Goal: Task Accomplishment & Management: Complete application form

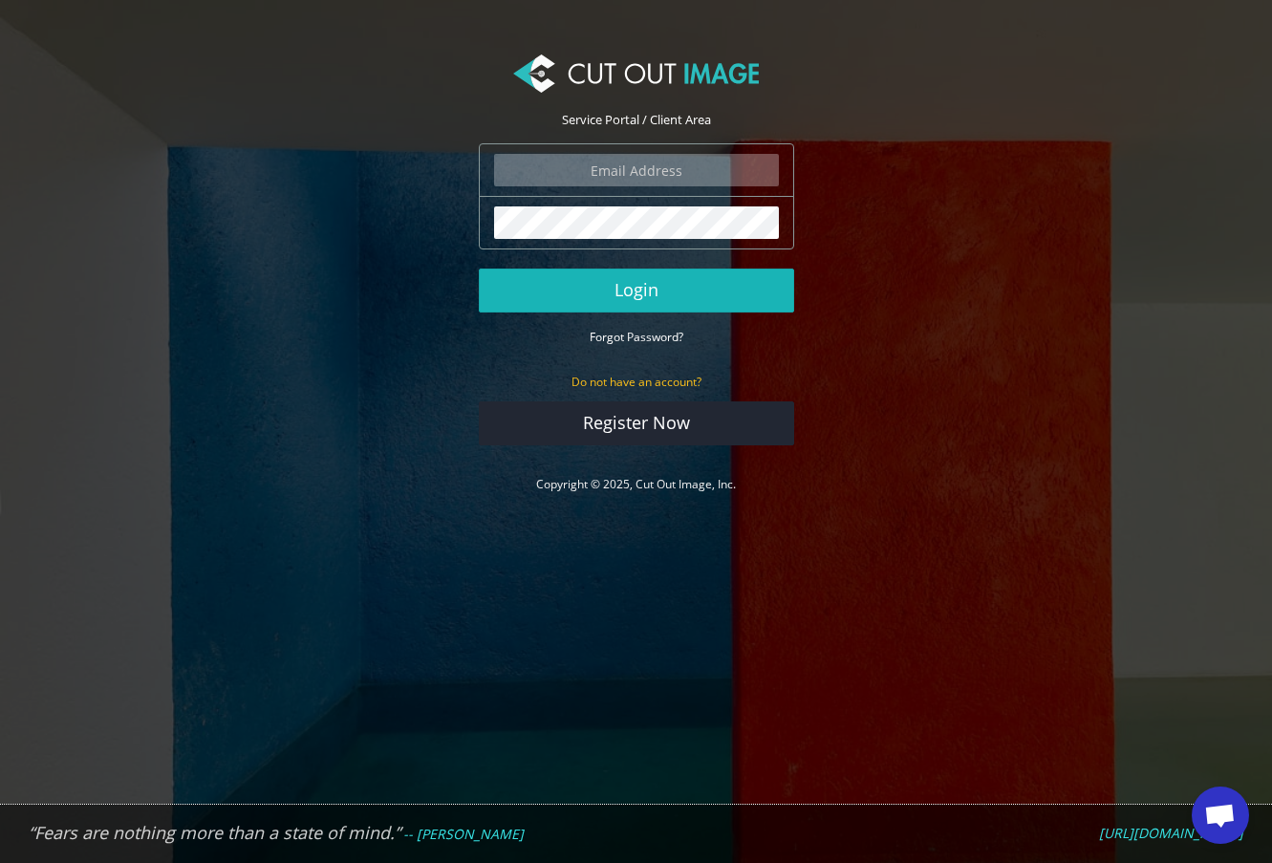
type input "f.brunner@pentagonsports.de"
click at [641, 284] on button "Login" at bounding box center [636, 291] width 315 height 44
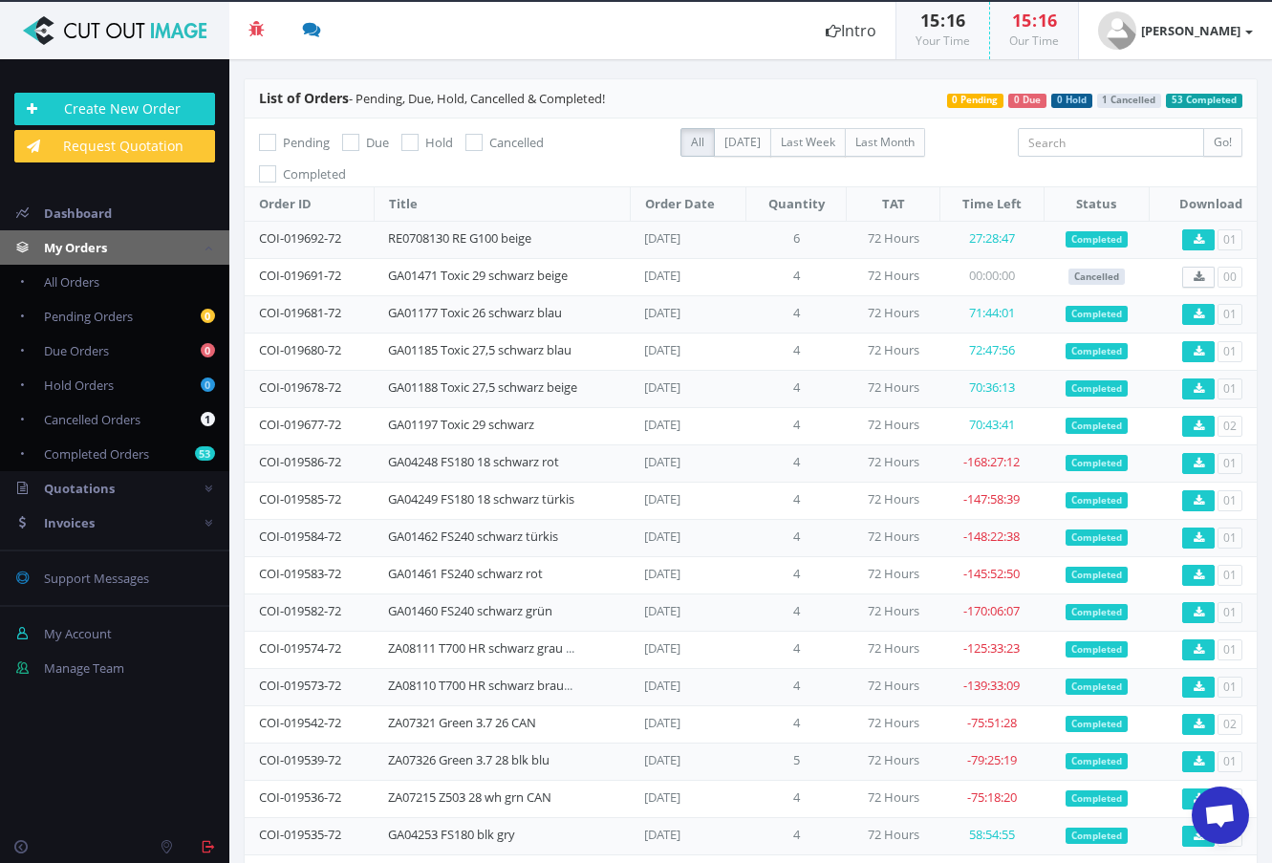
click at [497, 60] on section "List of Orders - Pending, Due, Hold, Cancelled & Completed! 53 Completed 1 Canc…" at bounding box center [750, 461] width 1043 height 804
click at [166, 116] on link "Create New Order" at bounding box center [114, 109] width 201 height 32
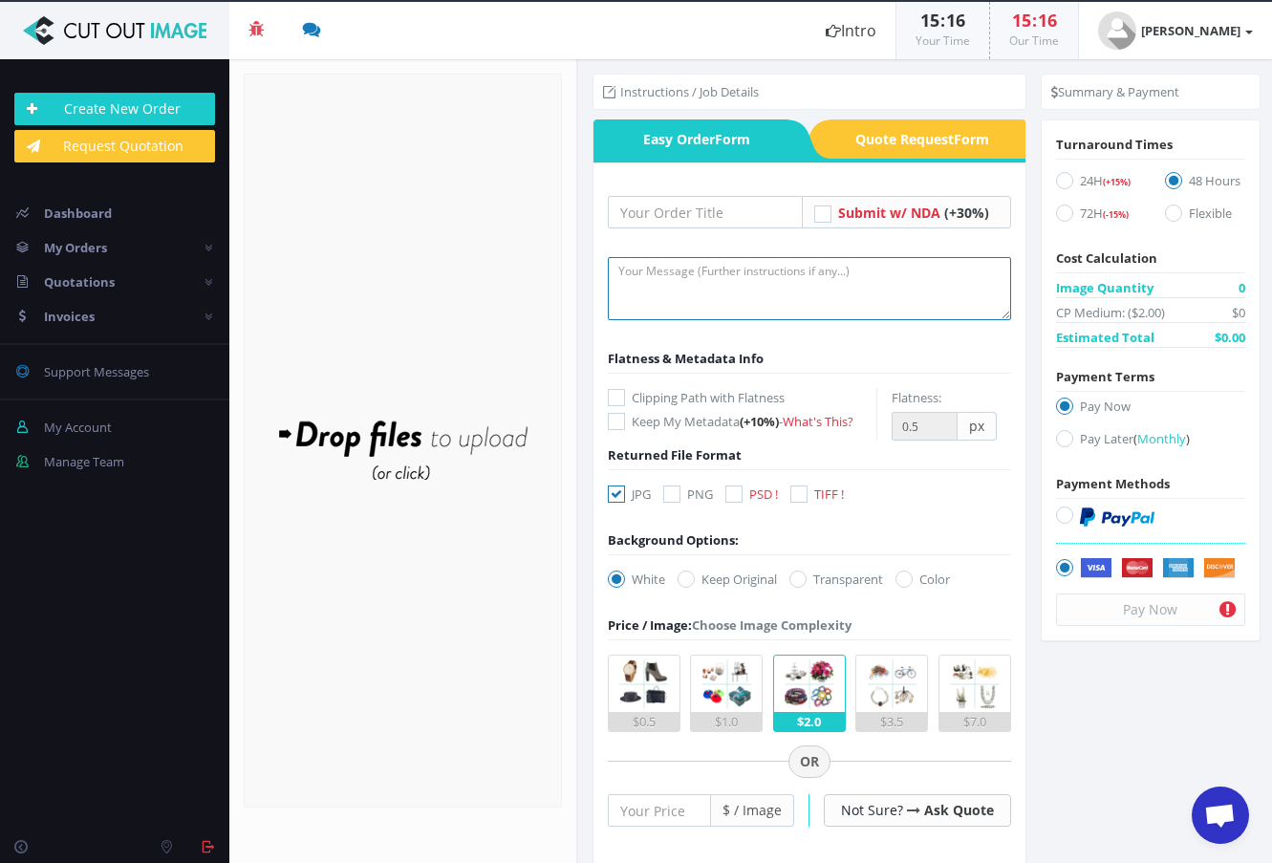
click at [801, 280] on textarea at bounding box center [809, 288] width 403 height 63
click at [712, 227] on input "text" at bounding box center [705, 212] width 195 height 32
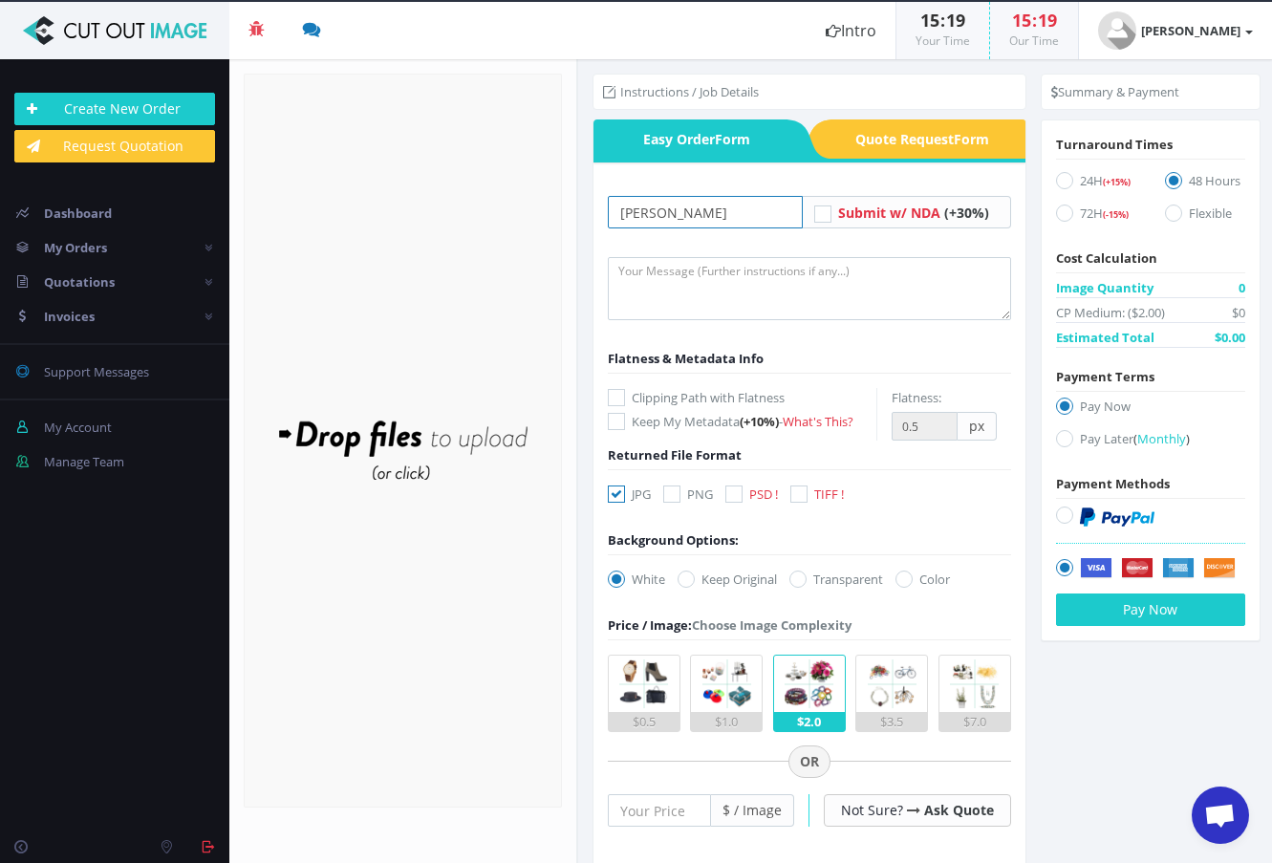
click at [620, 217] on input "Beraud" at bounding box center [705, 212] width 195 height 32
click at [741, 206] on input "Denver Beraud" at bounding box center [705, 212] width 195 height 32
type input "Denver Beraud E1000"
click at [621, 397] on icon at bounding box center [616, 397] width 17 height 17
click at [621, 397] on input "Clipping Path with Flatness" at bounding box center [619, 398] width 12 height 12
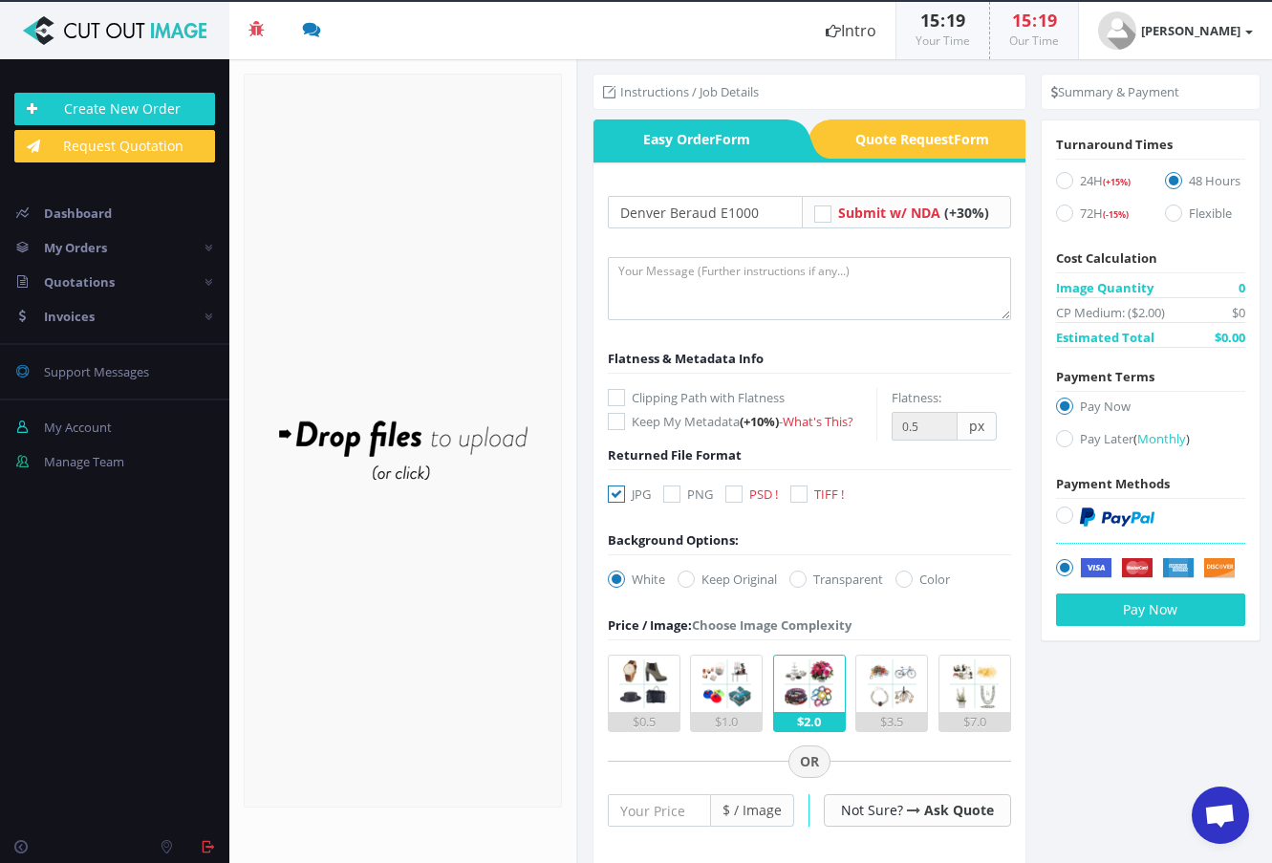
checkbox input "true"
click at [615, 489] on icon at bounding box center [616, 493] width 17 height 17
click at [615, 489] on input "JPG" at bounding box center [619, 494] width 12 height 12
checkbox input "false"
click at [670, 488] on icon at bounding box center [671, 493] width 17 height 17
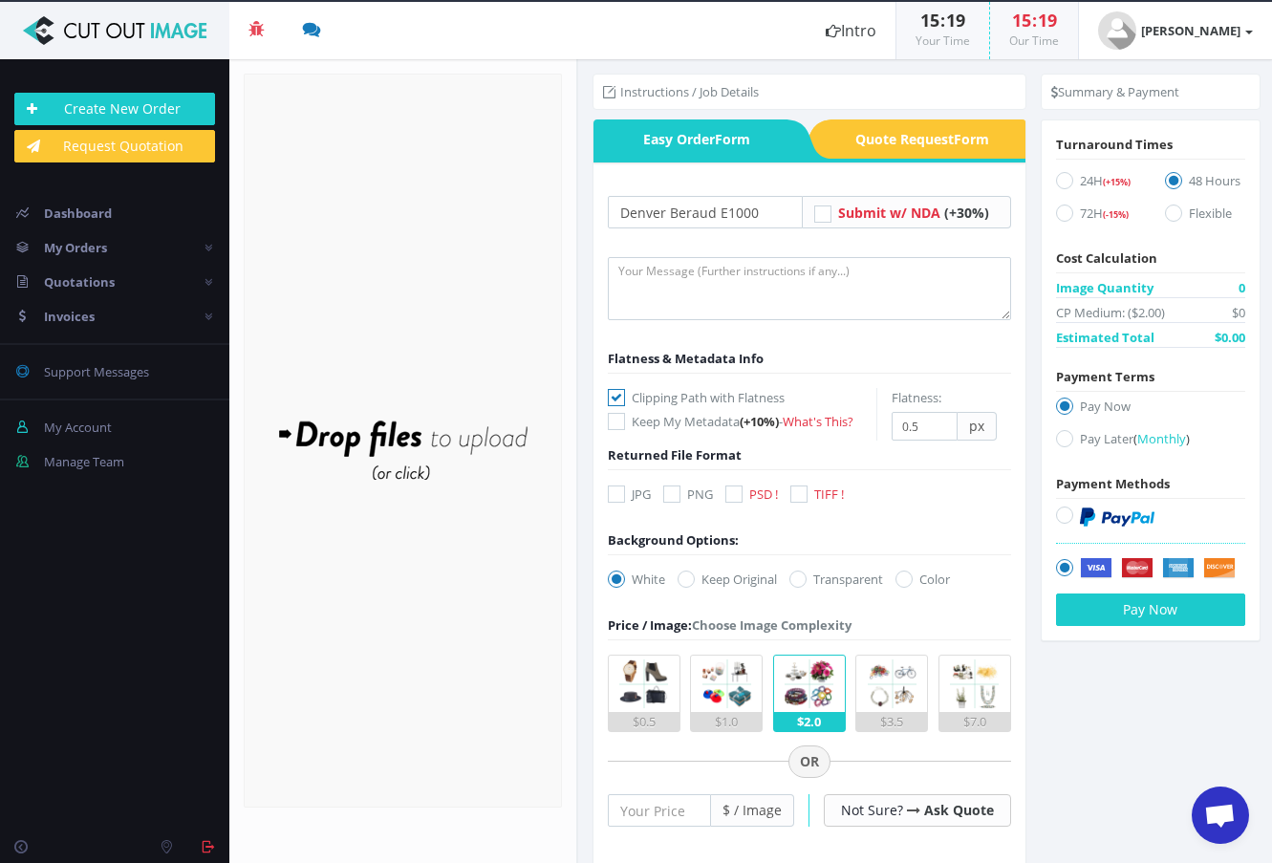
click at [670, 488] on input "PNG" at bounding box center [674, 494] width 12 height 12
click at [675, 500] on icon at bounding box center [671, 493] width 17 height 17
click at [675, 500] on input "PNG" at bounding box center [674, 494] width 12 height 12
checkbox input "false"
click at [744, 501] on label "PSD !" at bounding box center [751, 493] width 53 height 19
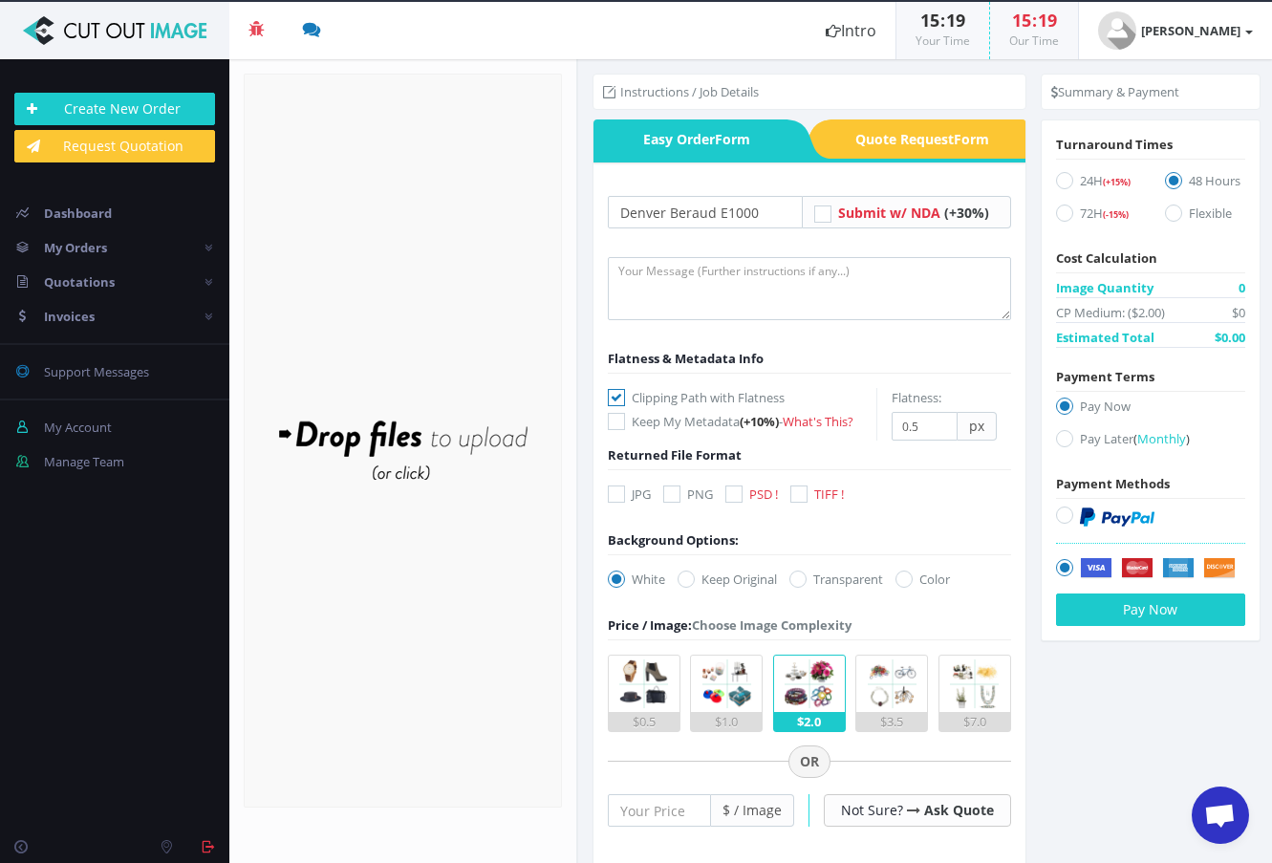
click at [742, 501] on input "PSD !" at bounding box center [736, 494] width 12 height 12
checkbox input "true"
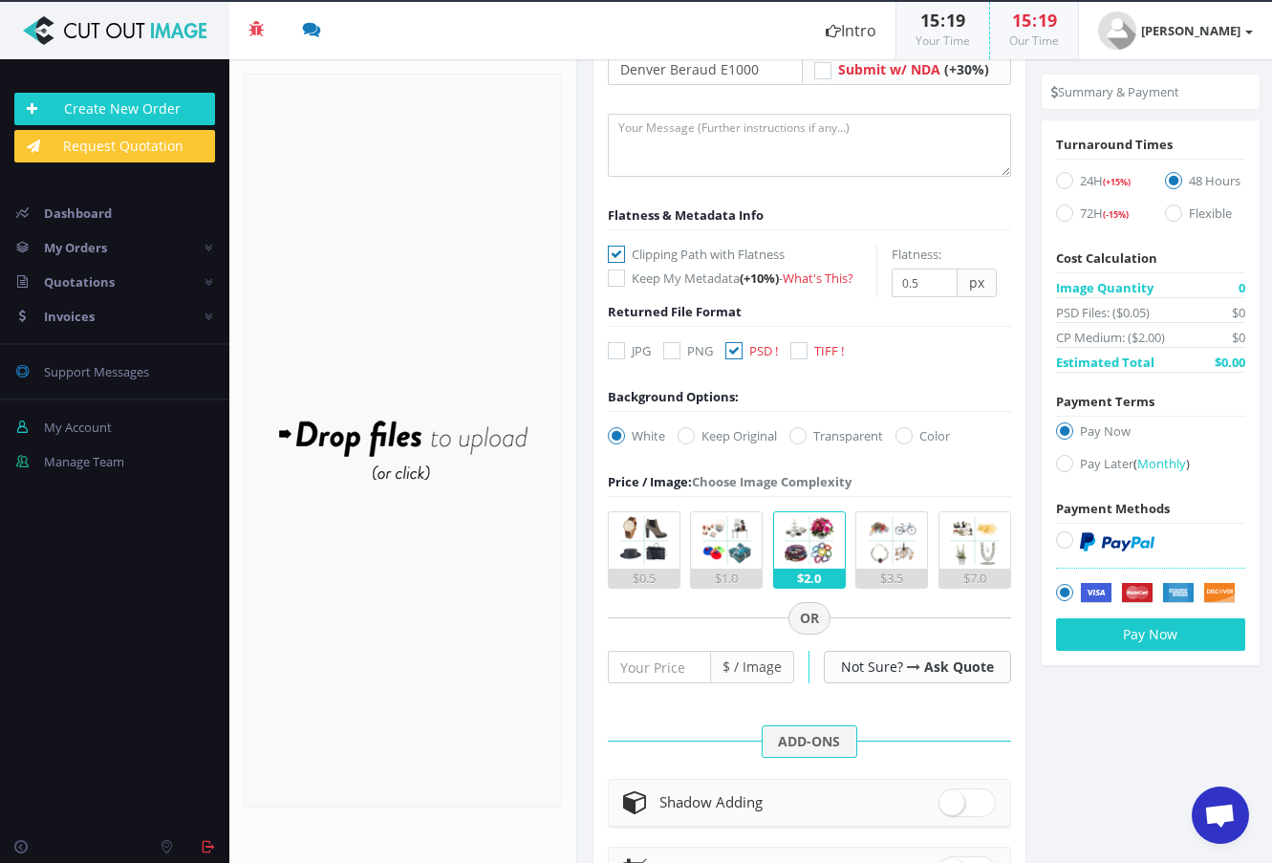
scroll to position [191, 0]
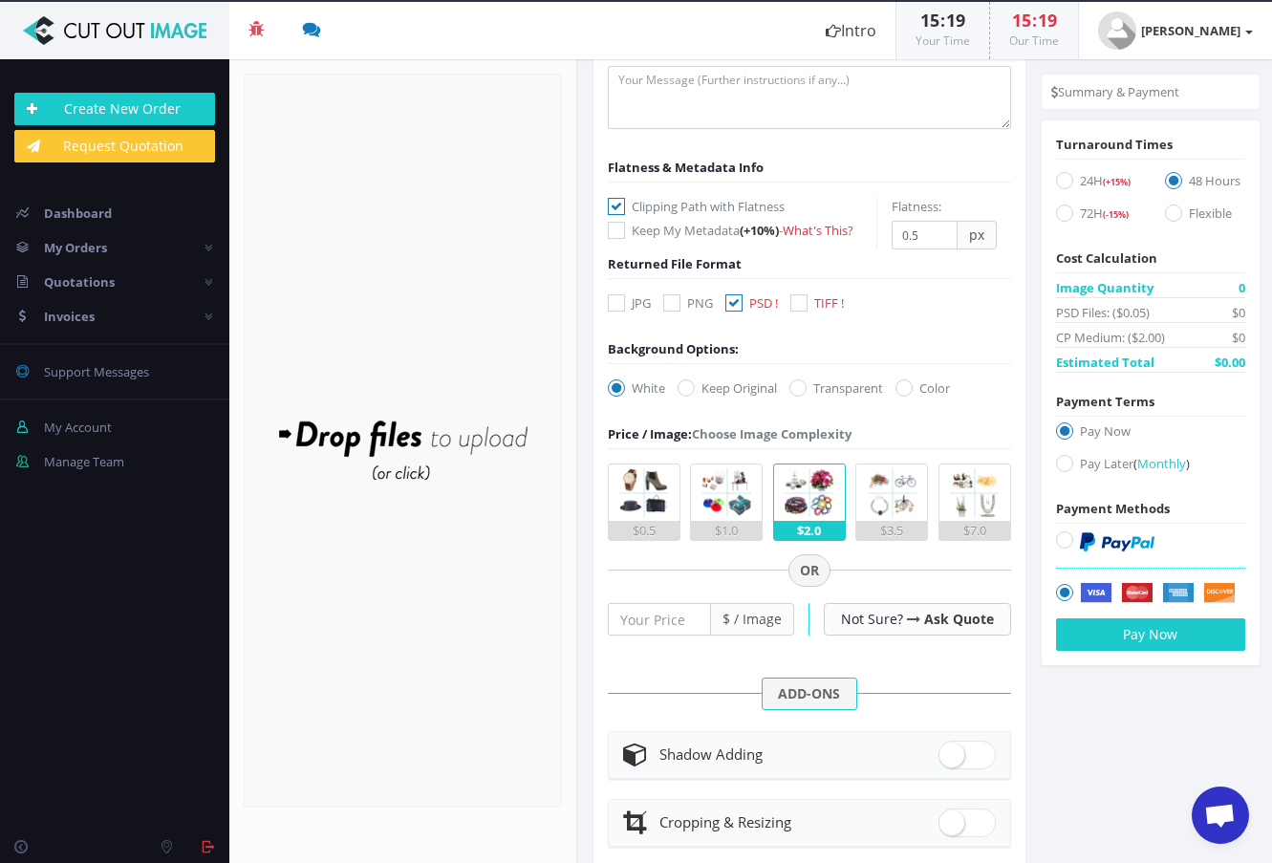
click at [803, 390] on icon at bounding box center [797, 387] width 17 height 17
click at [803, 390] on input "Transparent" at bounding box center [800, 388] width 12 height 12
radio input "true"
click at [630, 616] on input "number" at bounding box center [659, 619] width 103 height 32
type input "25"
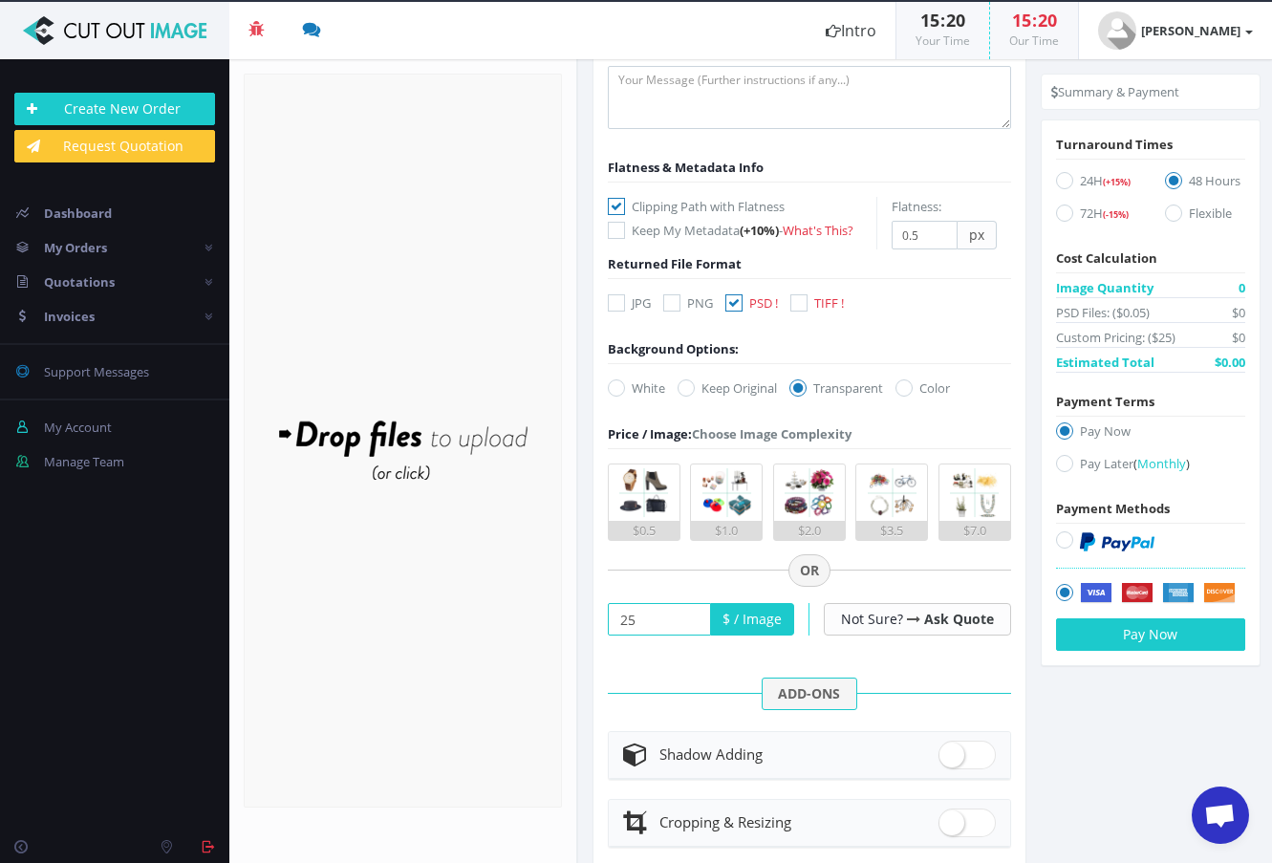
click at [408, 663] on form "Drop files here to upload" at bounding box center [403, 441] width 318 height 734
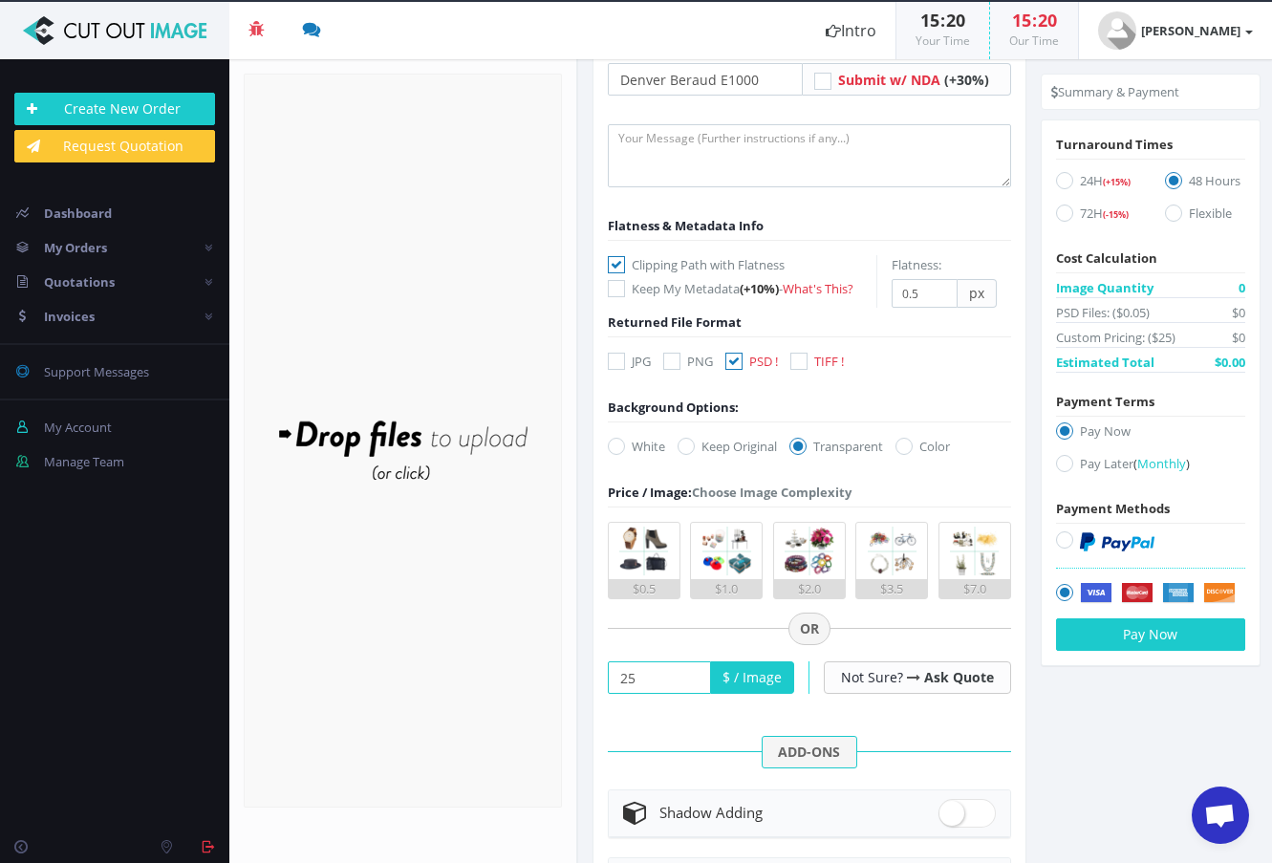
scroll to position [0, 0]
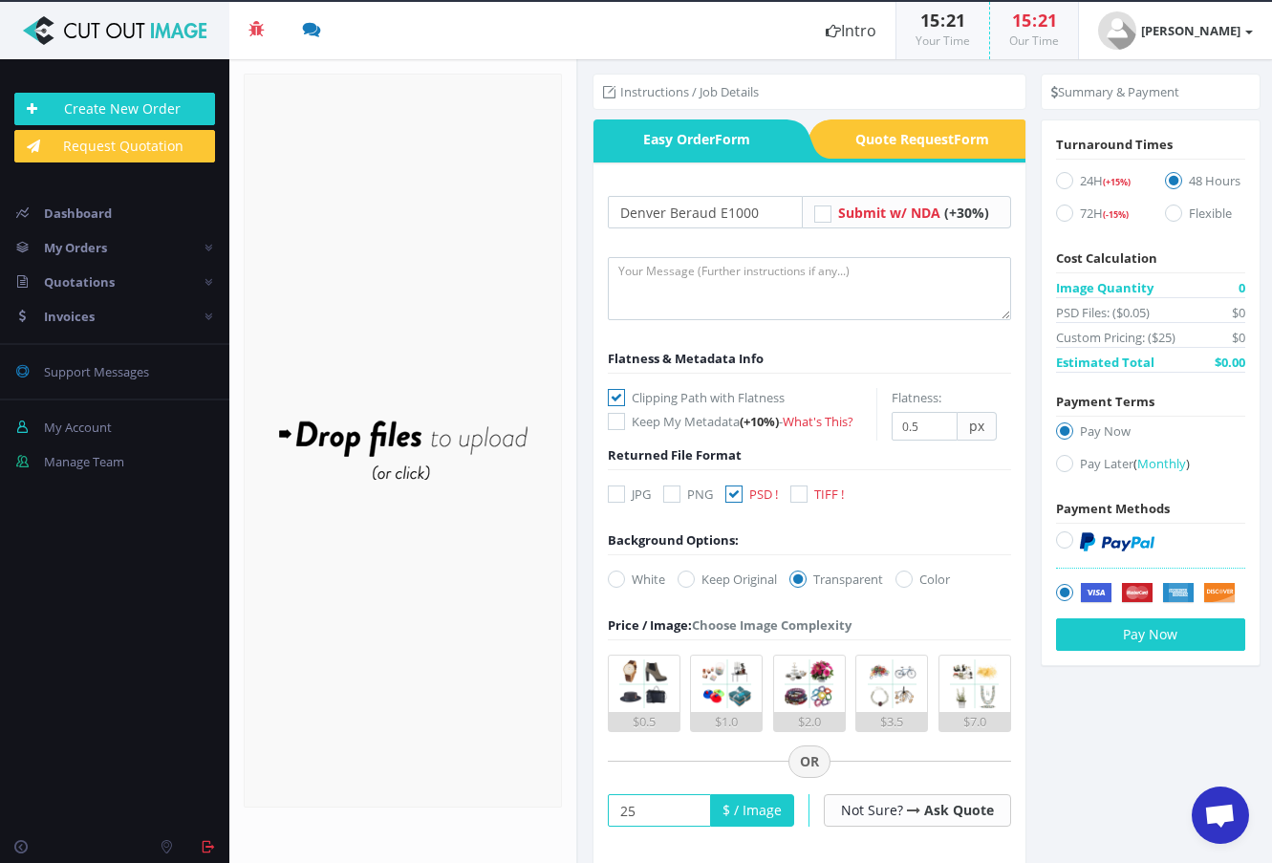
click at [1056, 183] on icon at bounding box center [1064, 180] width 17 height 17
click at [1061, 183] on input "24H (+15%)" at bounding box center [1067, 181] width 12 height 12
radio input "true"
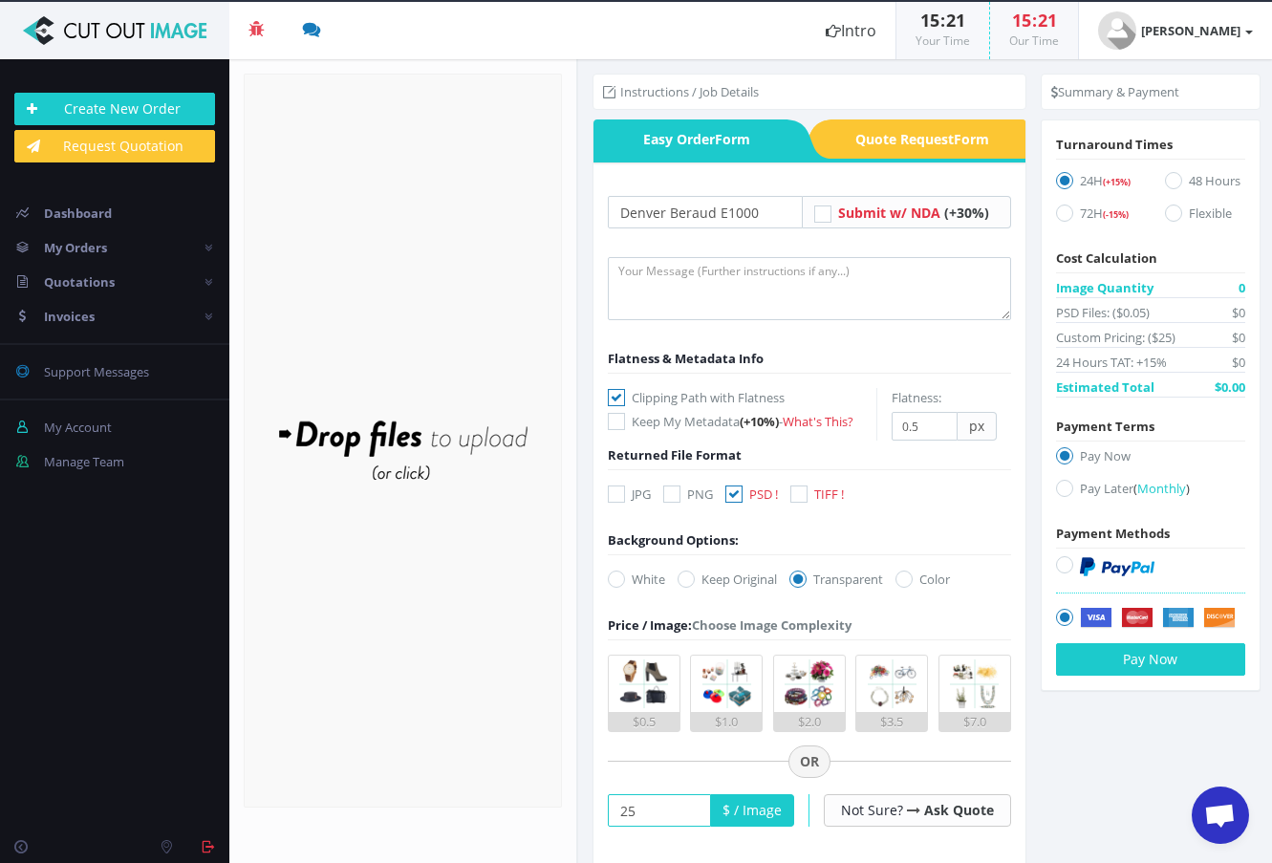
click at [1064, 494] on input "Pay Later ( Monthly )" at bounding box center [1067, 489] width 12 height 12
radio input "true"
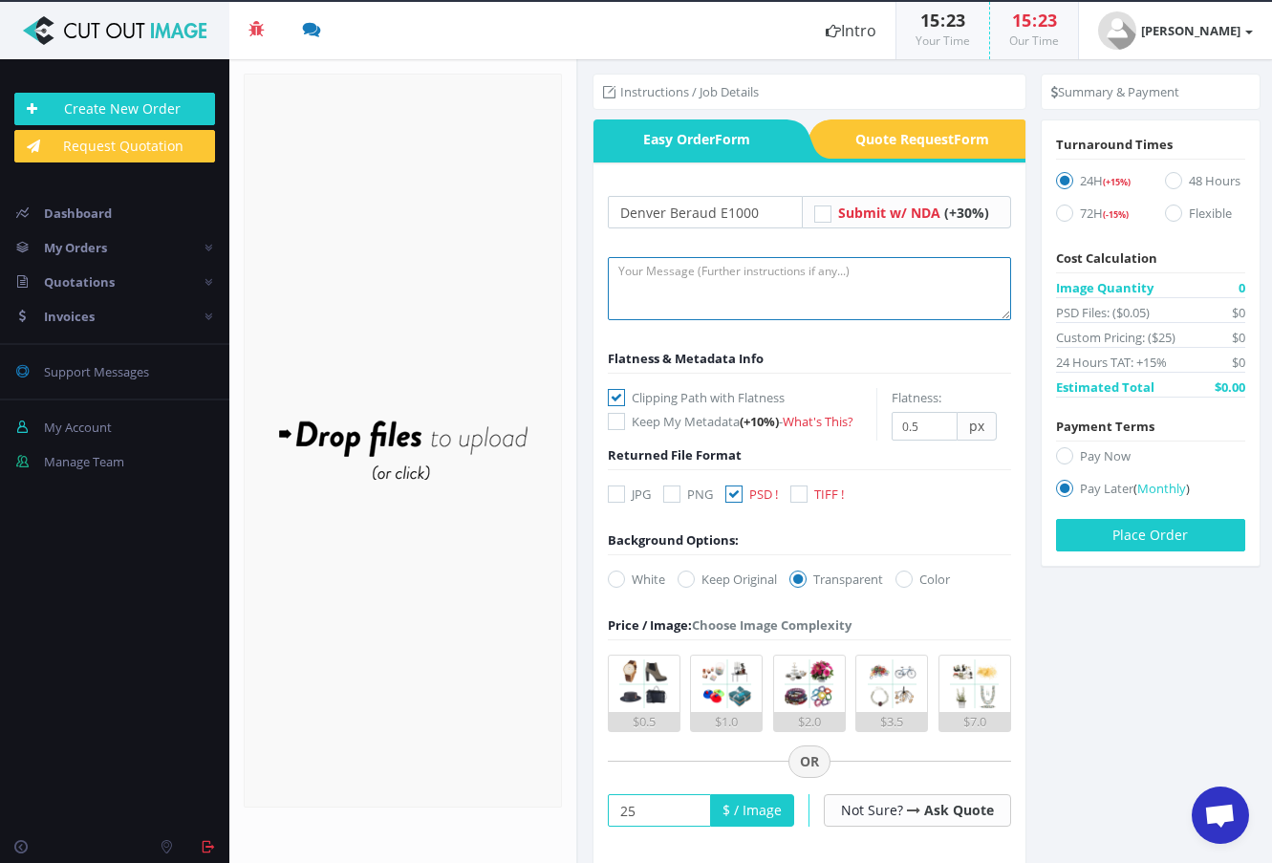
click at [671, 277] on textarea at bounding box center [809, 288] width 403 height 63
paste textarea "Hi, please create clipping path and do full retouch on frame and fork. Thank yo…"
drag, startPoint x: 993, startPoint y: 272, endPoint x: 935, endPoint y: 270, distance: 57.4
click at [935, 270] on textarea "Hi, please create clipping path and do full retouch on frame and fork. Thank yo…" at bounding box center [809, 288] width 403 height 63
type textarea "Hi, please create clipping path and do full retouch on frame, fork and mudguard…"
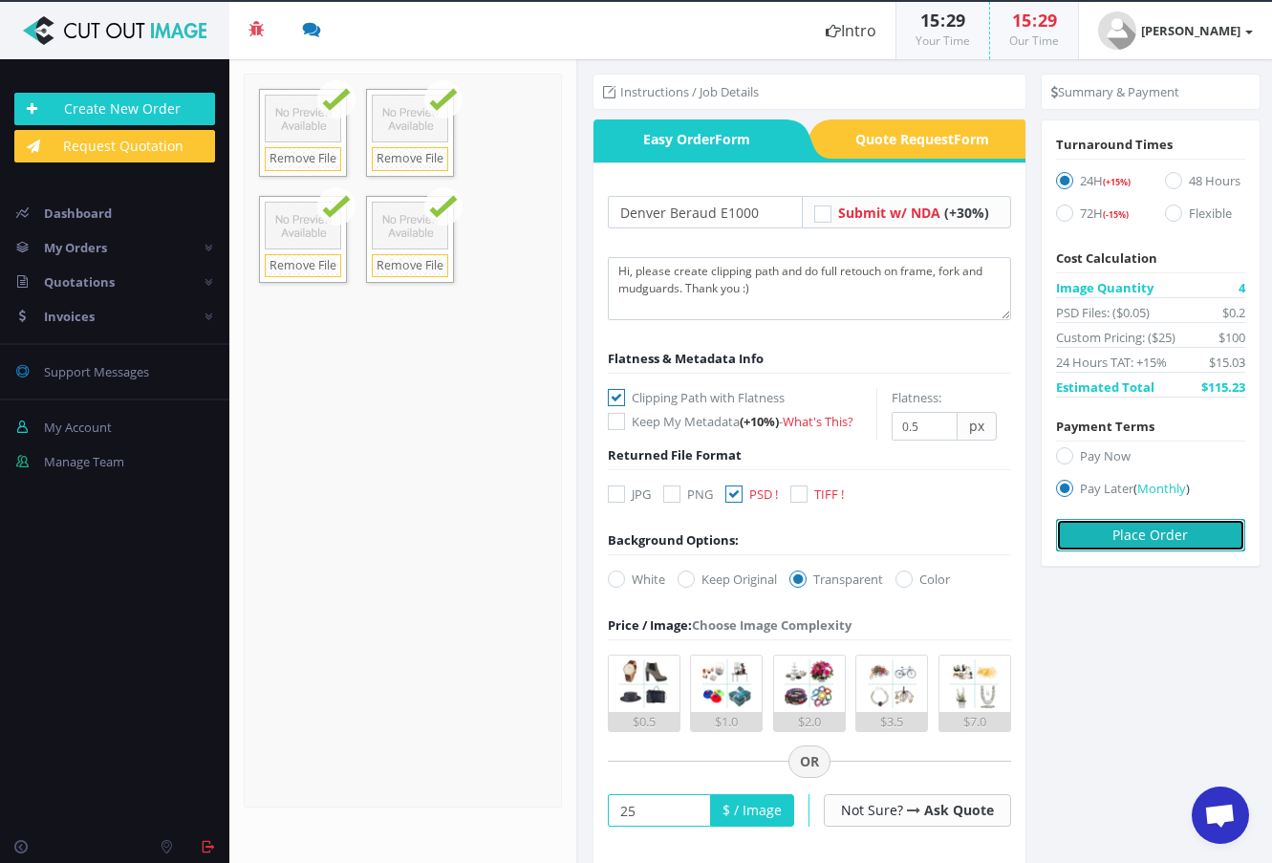
click at [1164, 542] on button "Place Order" at bounding box center [1150, 535] width 189 height 32
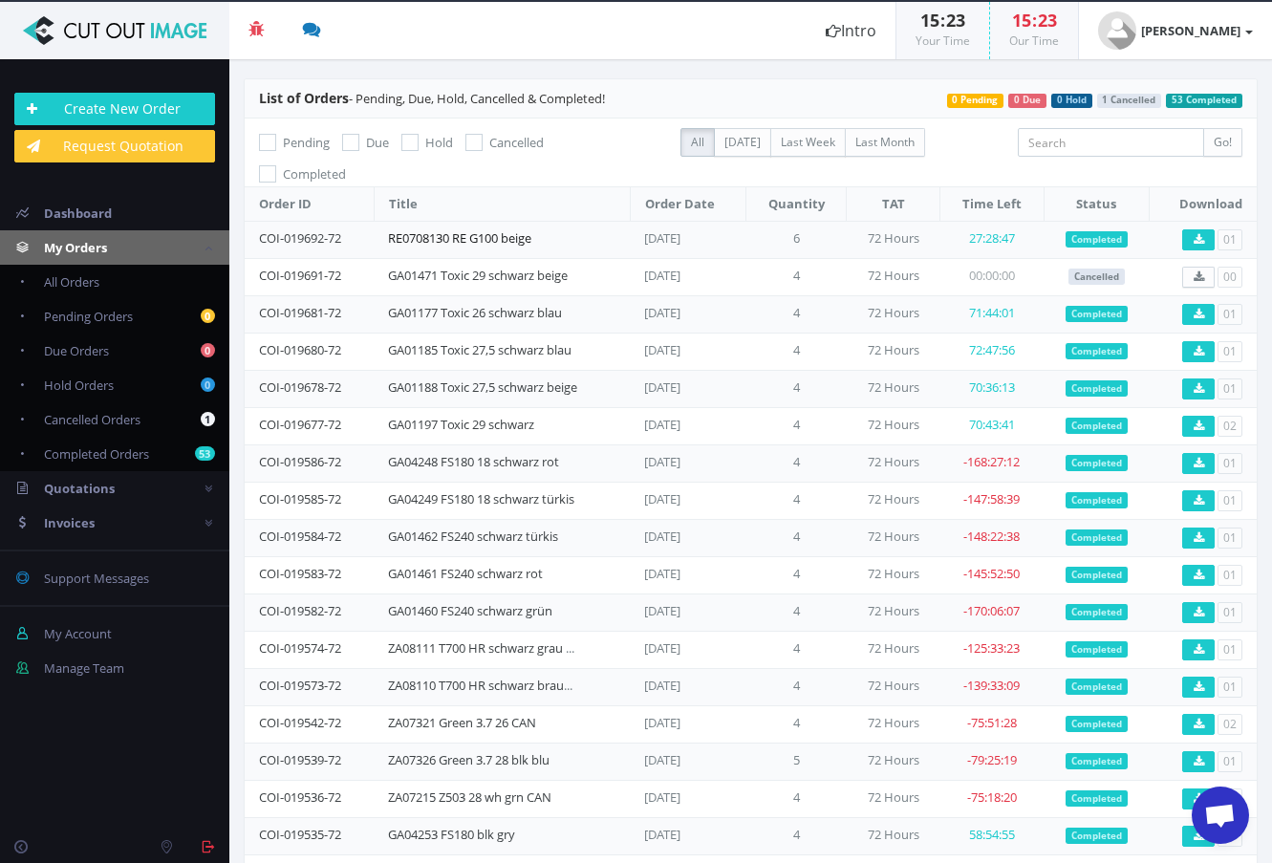
click at [479, 243] on link "RE0708130 RE G100 beige" at bounding box center [459, 237] width 143 height 17
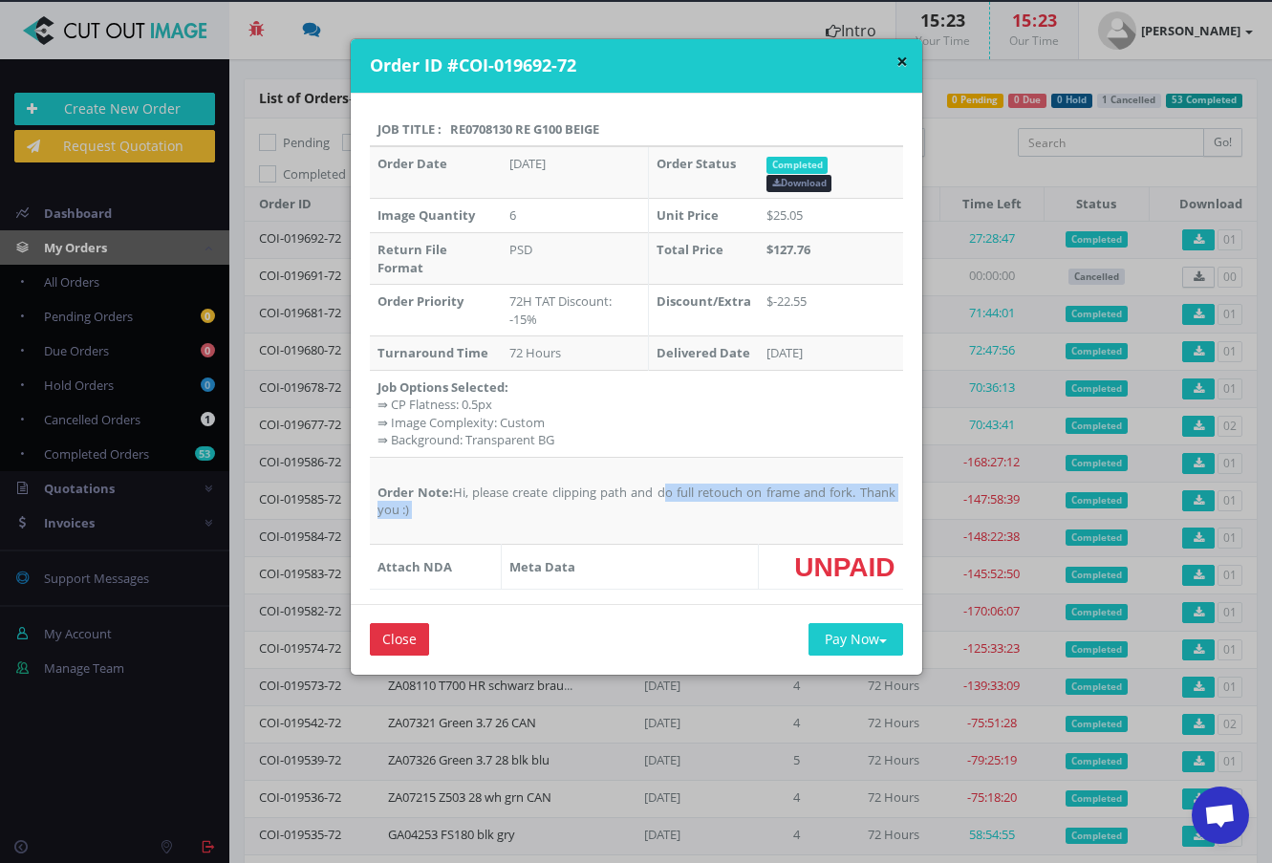
drag, startPoint x: 579, startPoint y: 521, endPoint x: 451, endPoint y: 490, distance: 131.6
click at [451, 490] on td "Order Note: Hi, please create clipping path and do full retouch on frame and fo…" at bounding box center [636, 501] width 533 height 87
copy td "Hi, please create clipping path and do full retouch on frame and fork. Thank yo…"
